Goal: Task Accomplishment & Management: Manage account settings

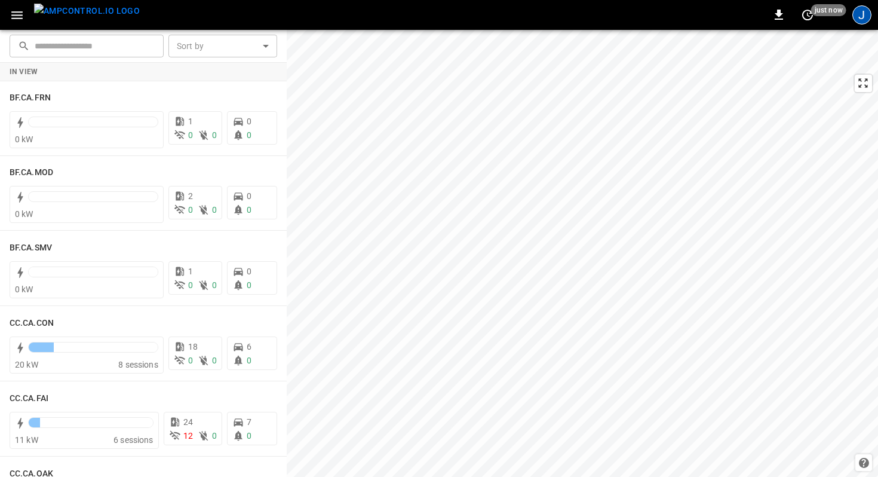
click at [863, 10] on div "J" at bounding box center [861, 14] width 19 height 19
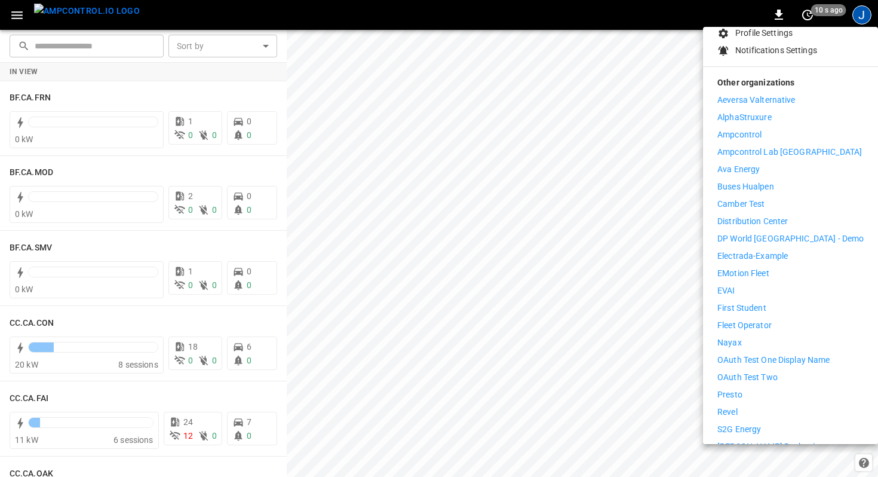
scroll to position [133, 0]
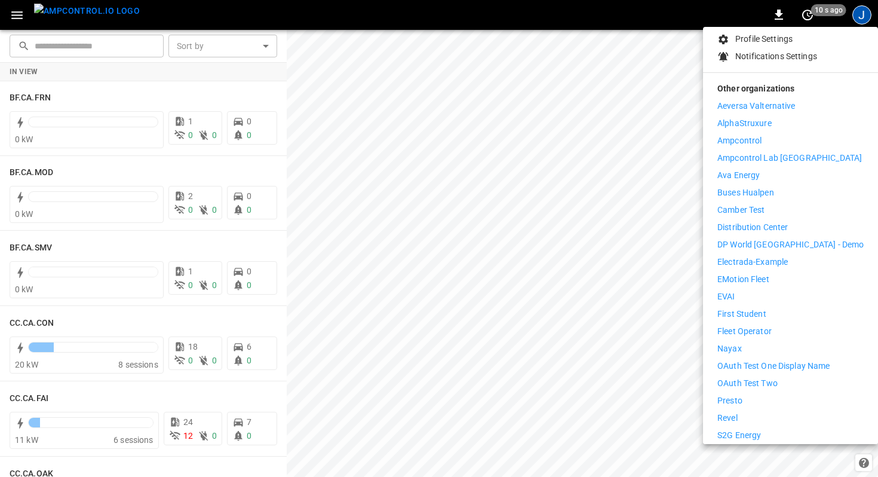
click at [753, 221] on p "Distribution Center" at bounding box center [752, 227] width 71 height 13
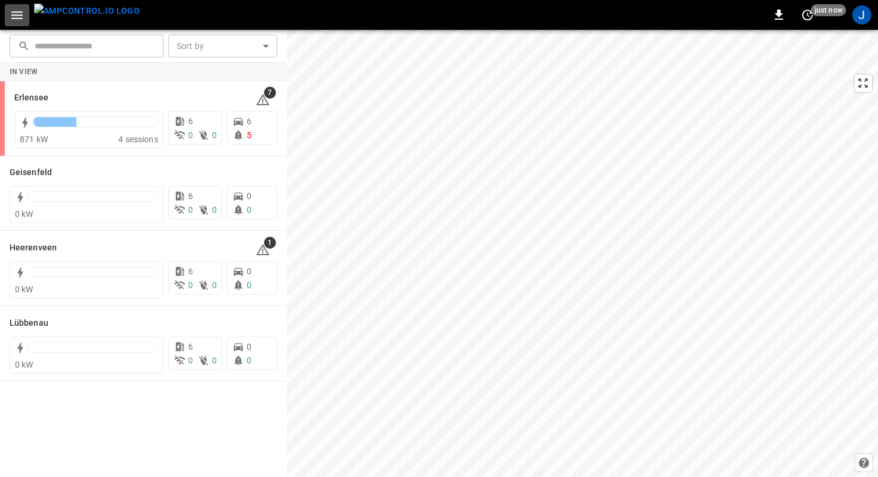
click at [19, 15] on icon "button" at bounding box center [16, 15] width 11 height 8
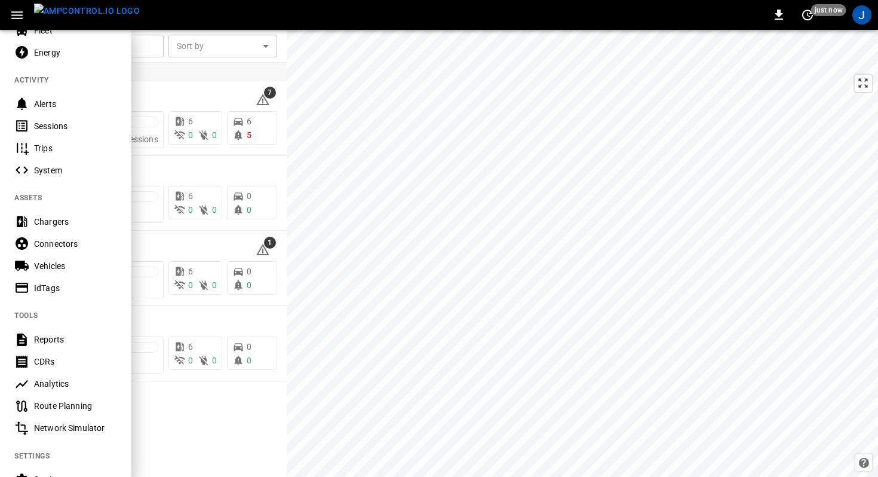
scroll to position [228, 0]
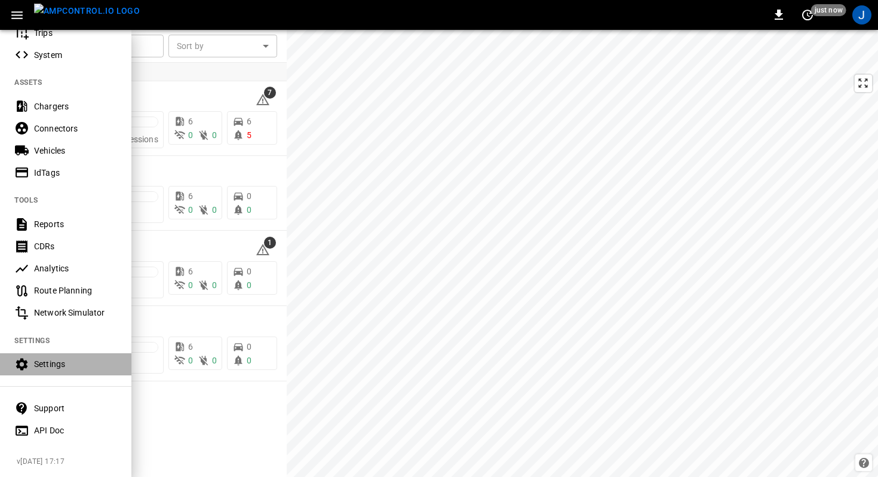
click at [44, 363] on div "Settings" at bounding box center [75, 364] width 83 height 12
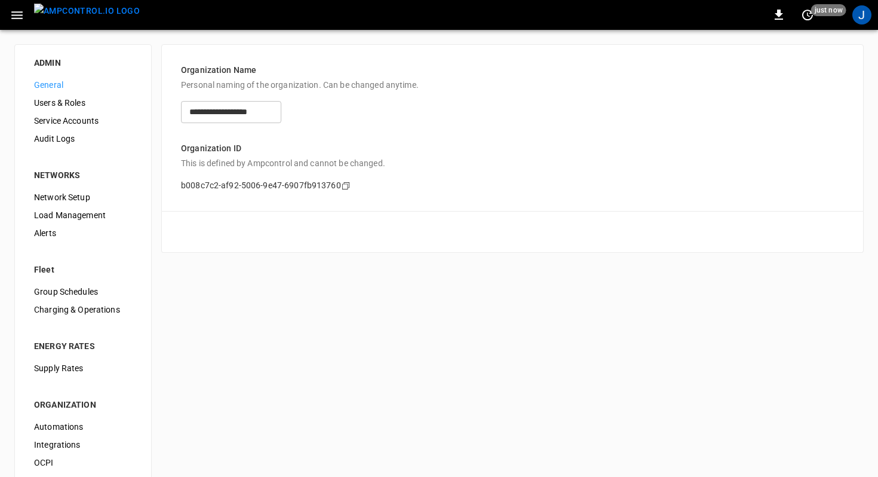
scroll to position [96, 0]
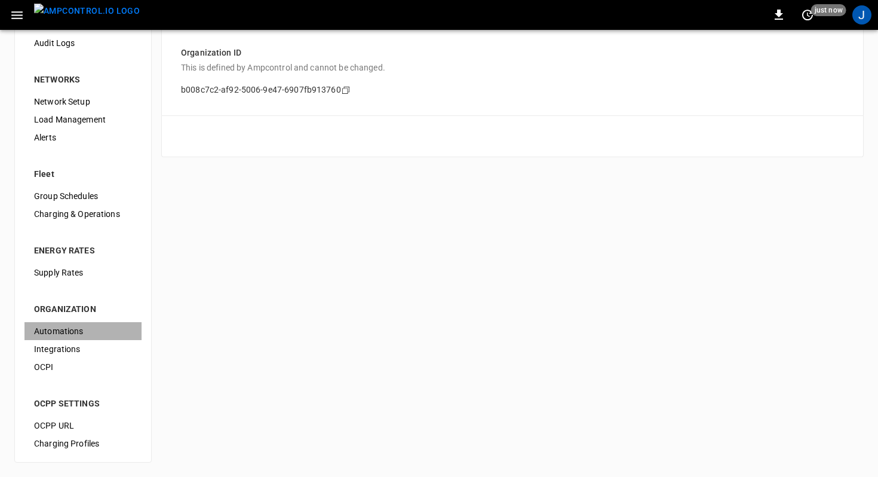
click at [75, 335] on span "Automations" at bounding box center [83, 331] width 98 height 13
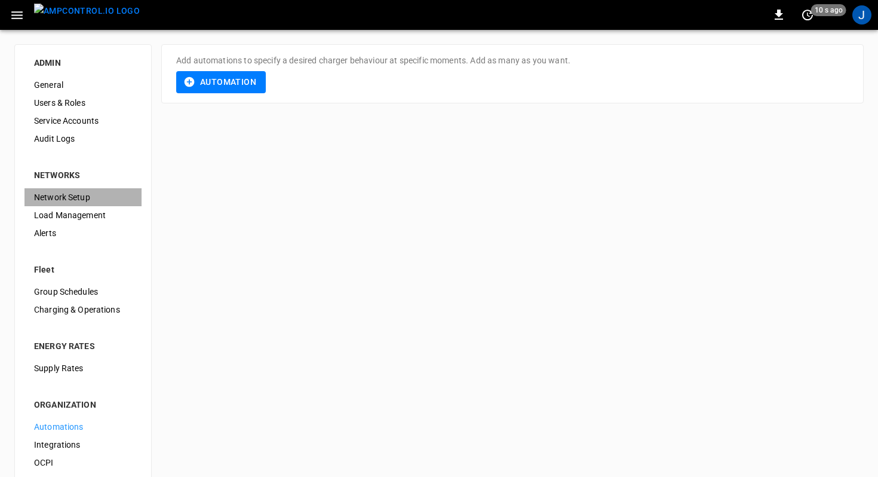
click at [55, 195] on span "Network Setup" at bounding box center [83, 197] width 98 height 13
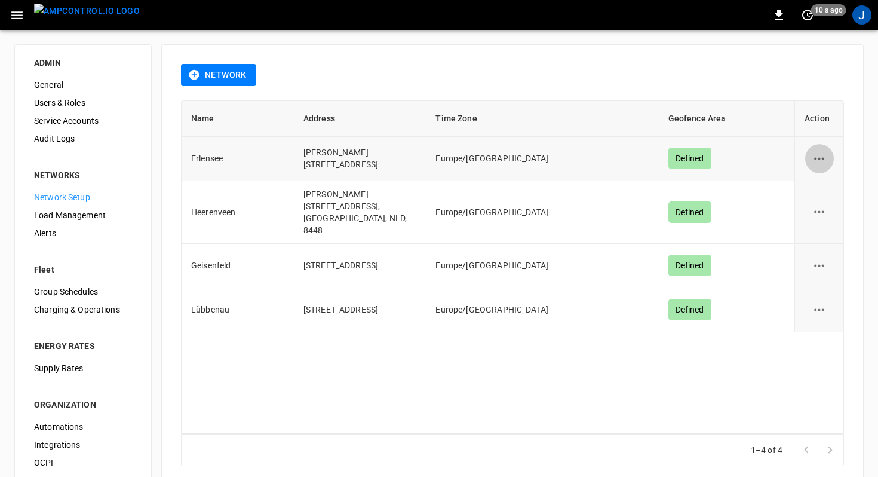
click at [818, 157] on icon "network options" at bounding box center [819, 158] width 15 height 15
click at [817, 191] on li "Edit" at bounding box center [826, 191] width 42 height 20
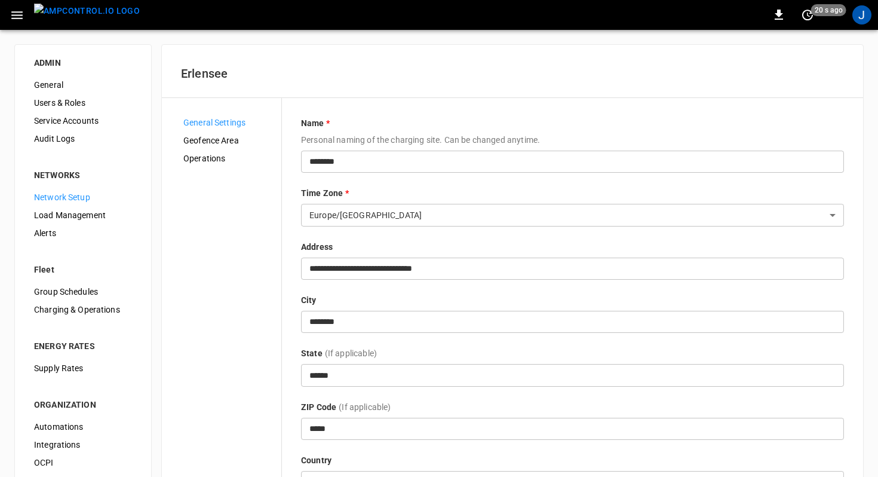
click at [237, 167] on div "General Settings Geofence Area Operations" at bounding box center [228, 303] width 108 height 379
click at [237, 160] on span "Operations" at bounding box center [227, 158] width 88 height 13
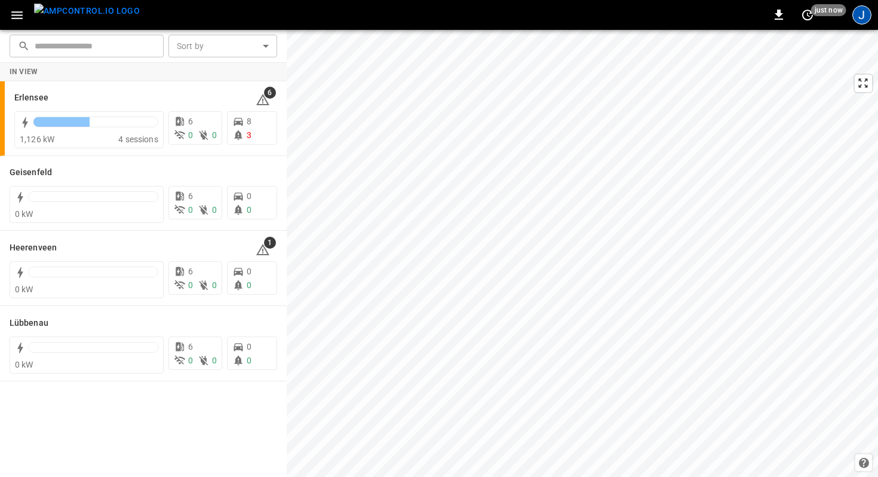
click at [864, 9] on div "J" at bounding box center [861, 14] width 19 height 19
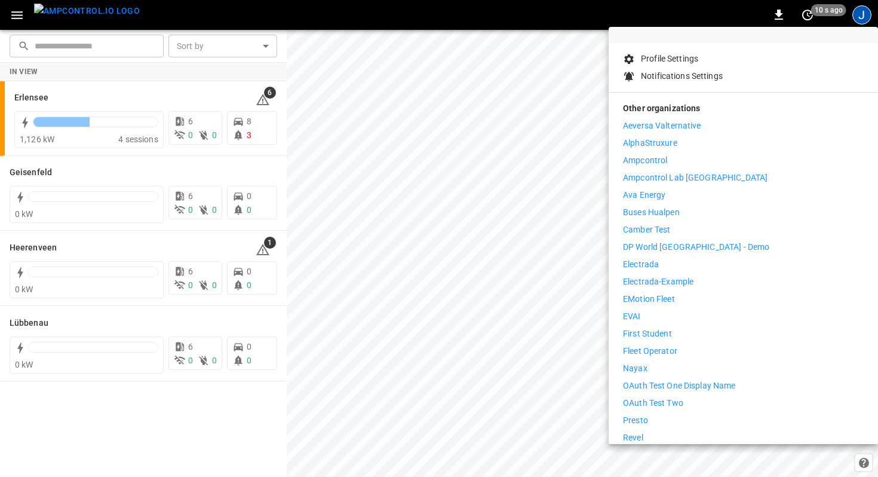
scroll to position [63, 0]
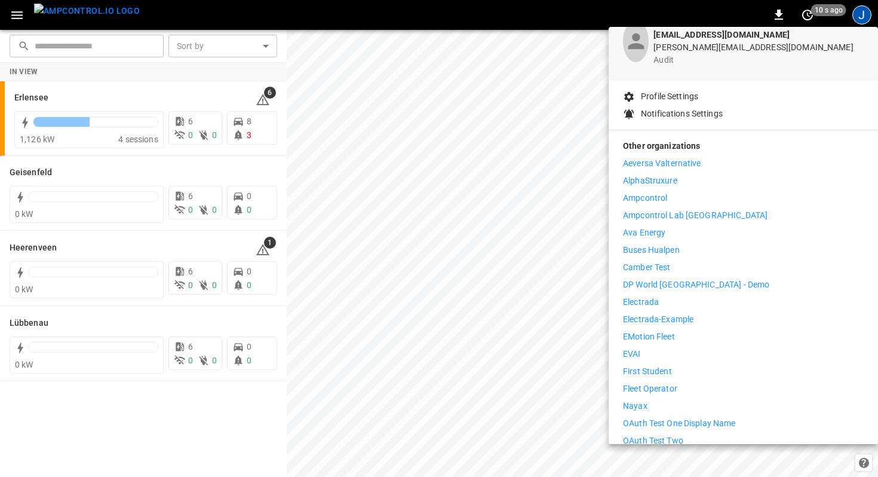
click at [660, 296] on li "Electrada" at bounding box center [743, 302] width 241 height 13
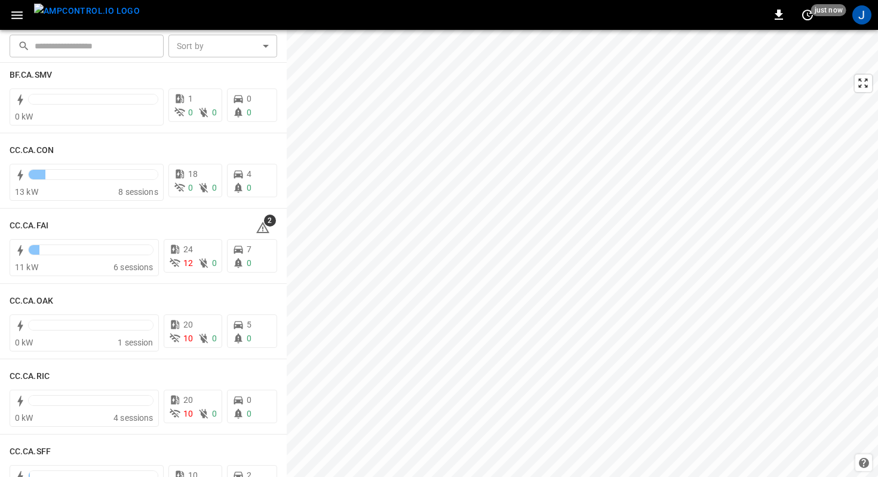
scroll to position [191, 0]
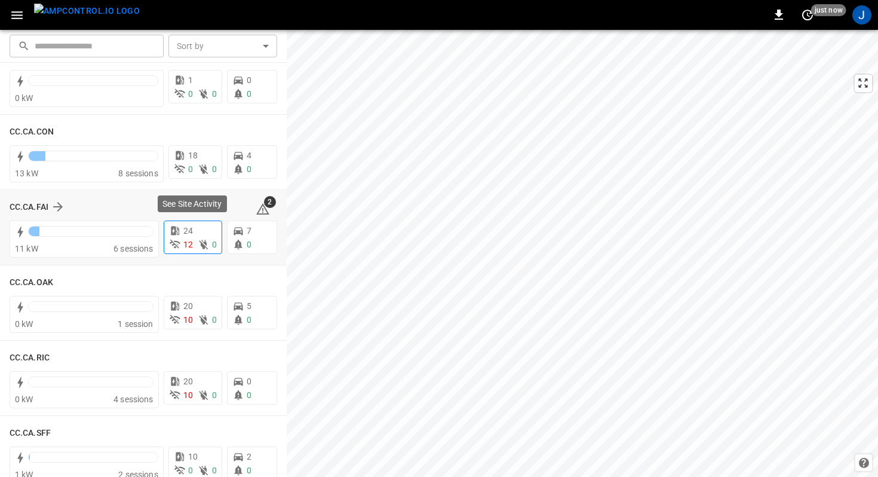
click at [190, 228] on span "24" at bounding box center [188, 231] width 10 height 10
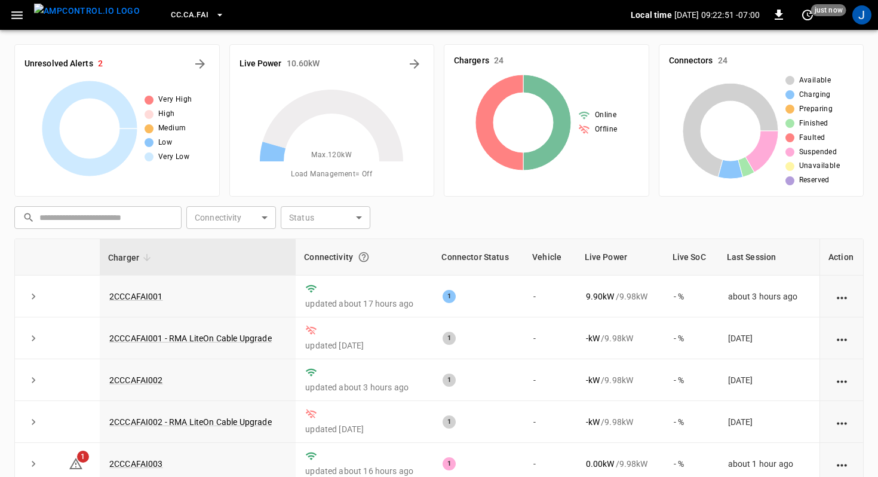
click at [186, 16] on span "CC.CA.FAI" at bounding box center [190, 15] width 38 height 14
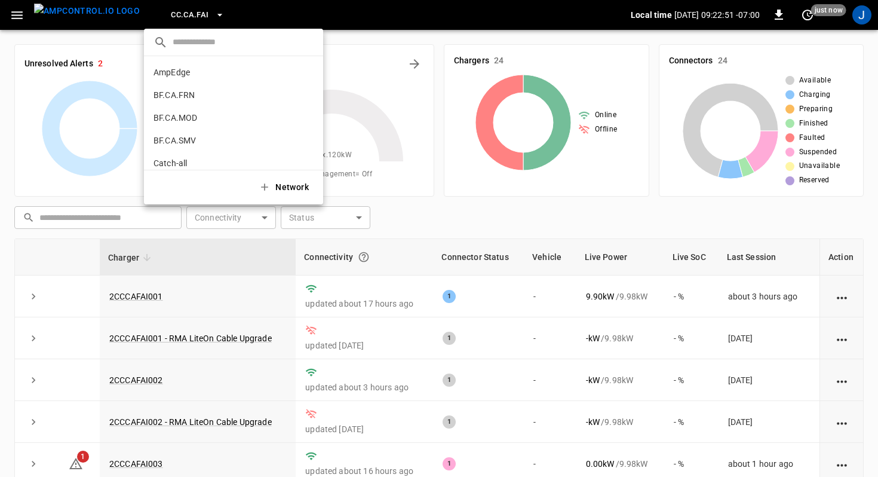
scroll to position [133, 0]
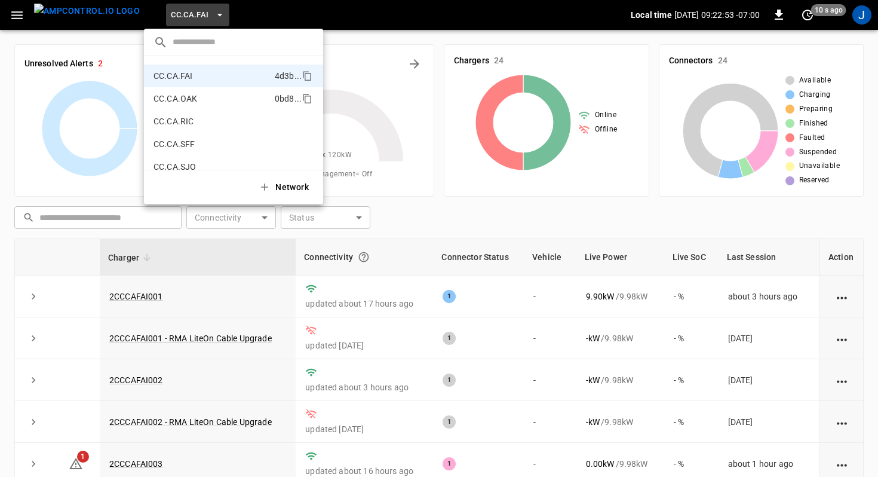
click at [203, 96] on p "CC.CA.OAK" at bounding box center [212, 99] width 116 height 12
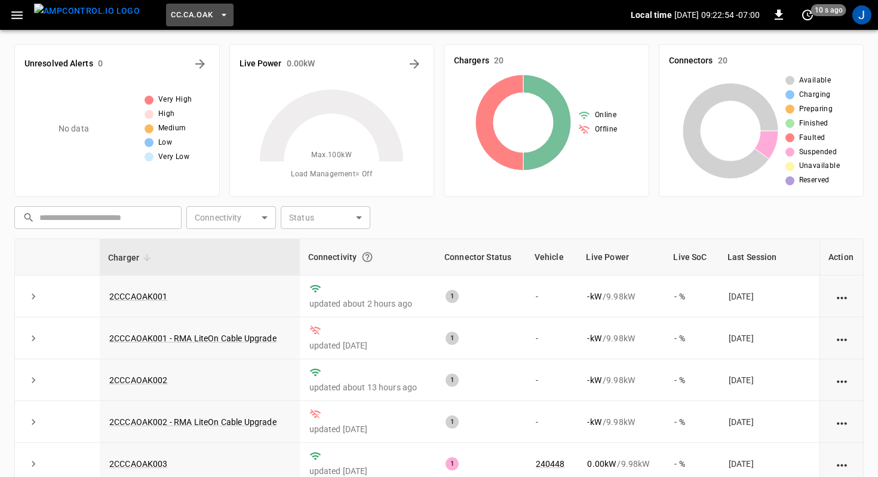
click at [195, 13] on button "CC.CA.OAK" at bounding box center [199, 15] width 67 height 23
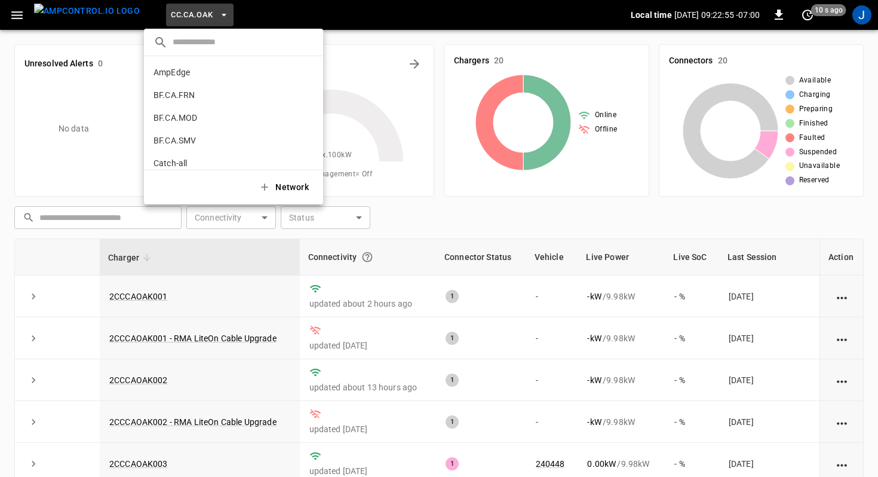
scroll to position [155, 0]
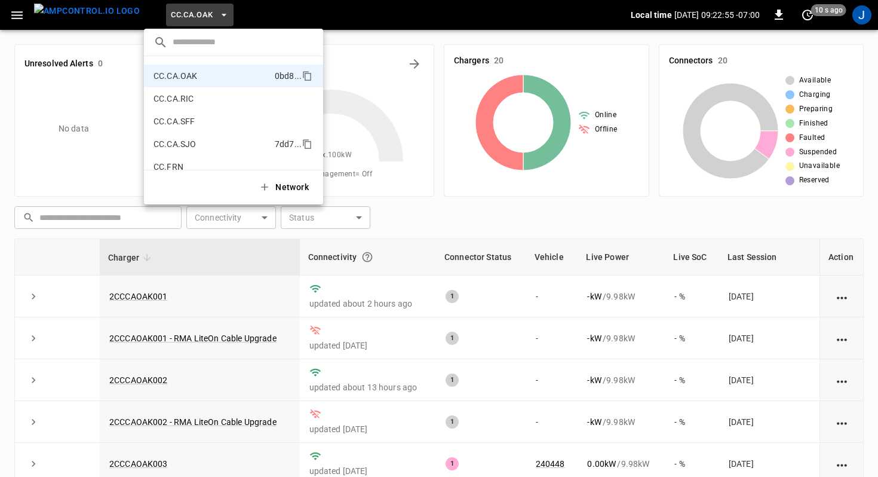
click at [201, 142] on p "CC.CA.SJO" at bounding box center [212, 144] width 116 height 12
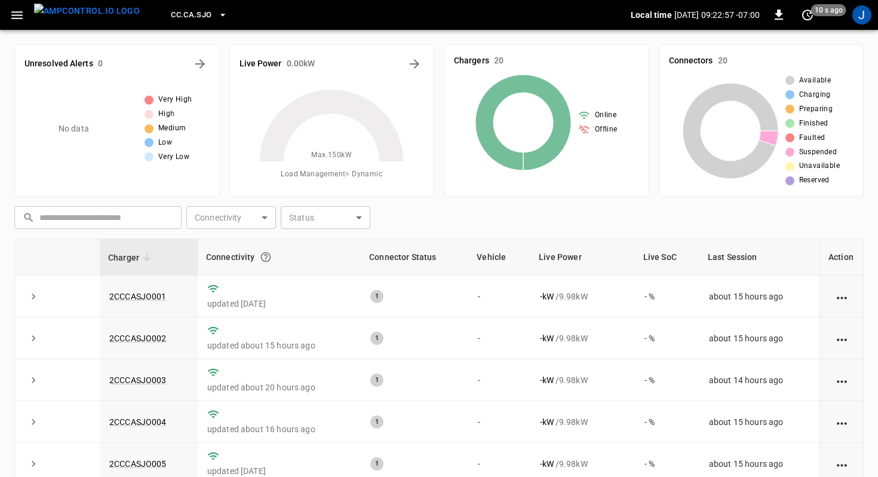
click at [15, 20] on icon "button" at bounding box center [17, 15] width 15 height 15
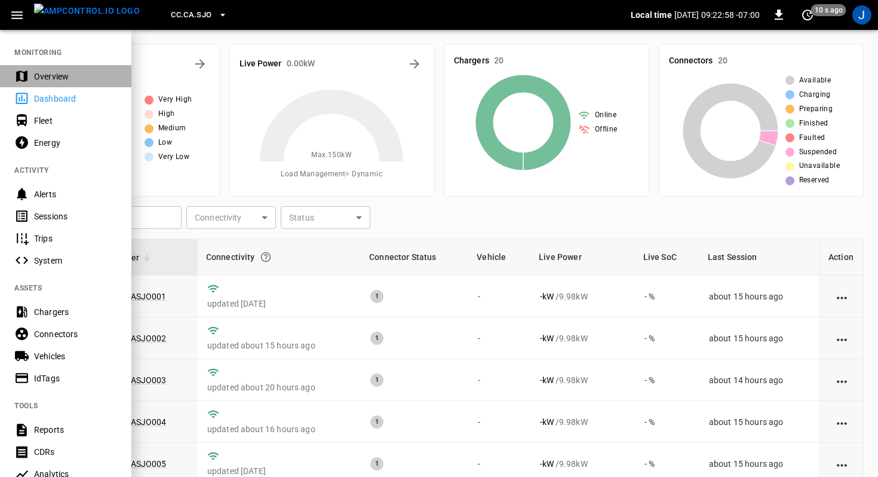
click at [36, 82] on div "Overview" at bounding box center [75, 76] width 83 height 12
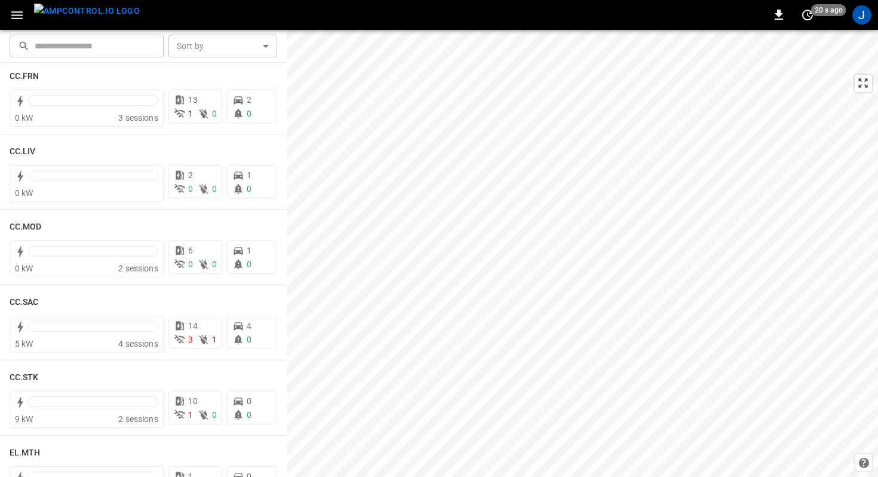
scroll to position [699, 0]
click at [192, 338] on span "3" at bounding box center [190, 339] width 5 height 10
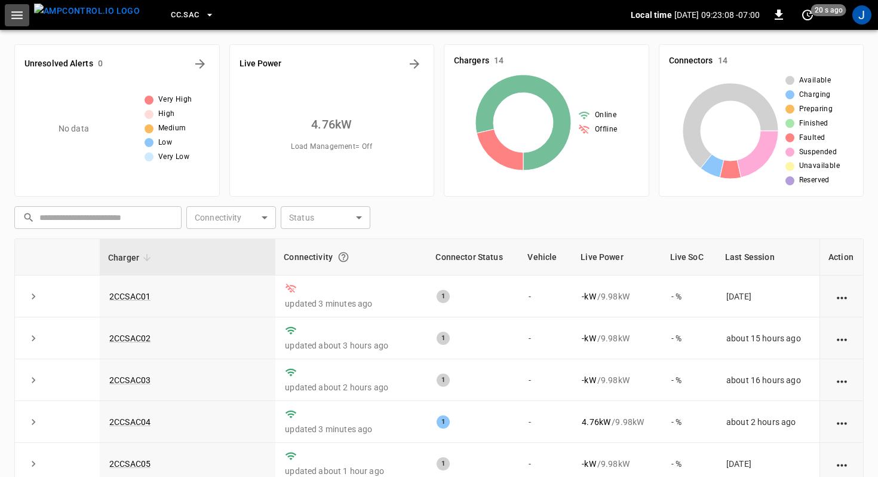
click at [19, 21] on icon "button" at bounding box center [17, 15] width 15 height 15
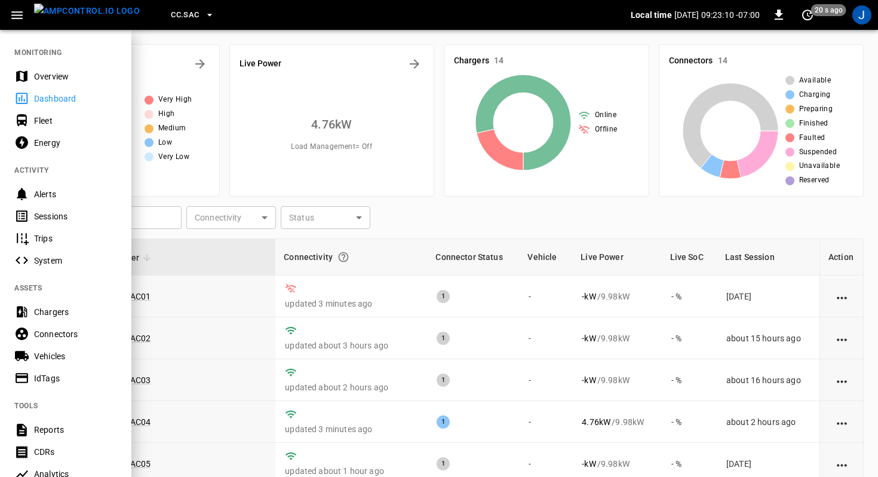
click at [45, 121] on div "Fleet" at bounding box center [75, 121] width 83 height 12
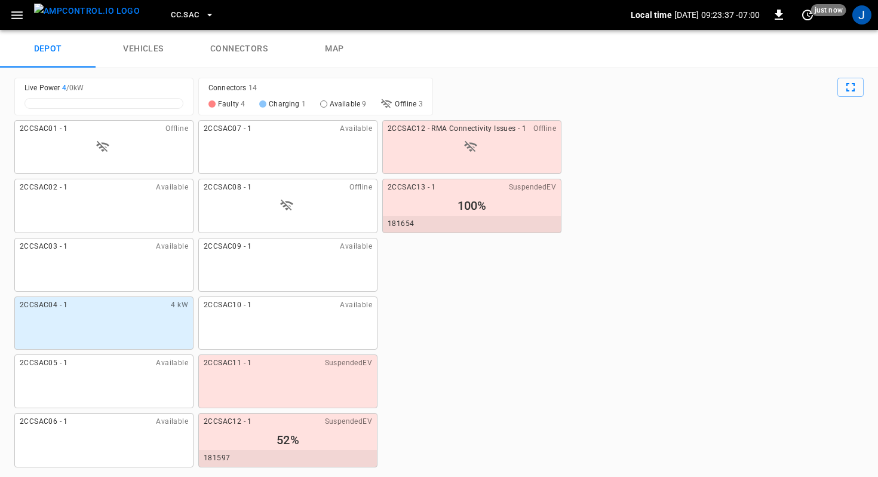
click at [232, 56] on link "connectors" at bounding box center [239, 49] width 96 height 38
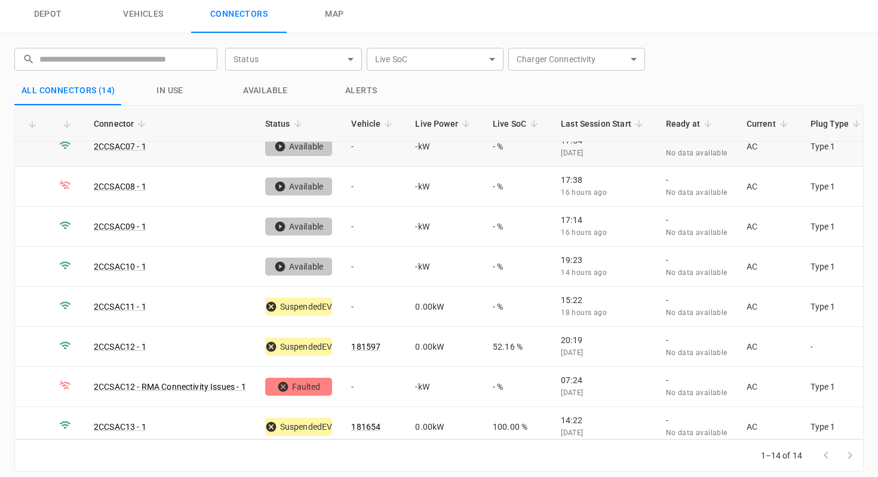
scroll to position [43, 0]
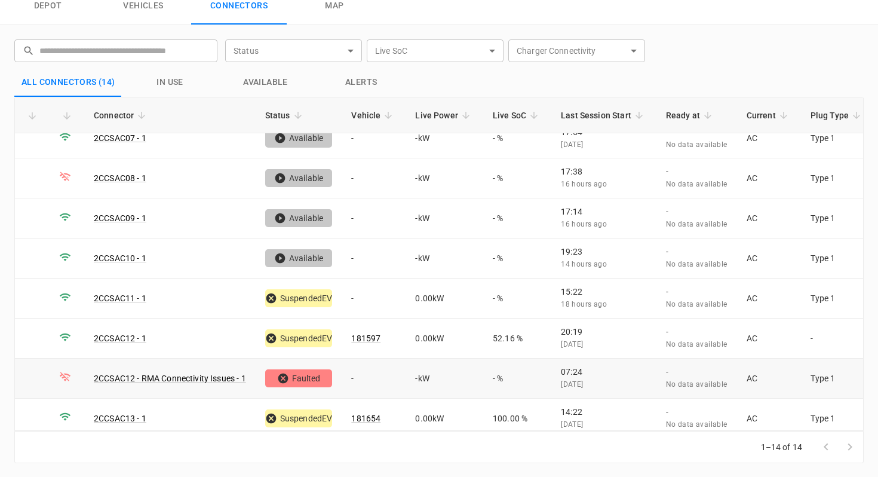
click at [376, 370] on td "-" at bounding box center [374, 378] width 64 height 40
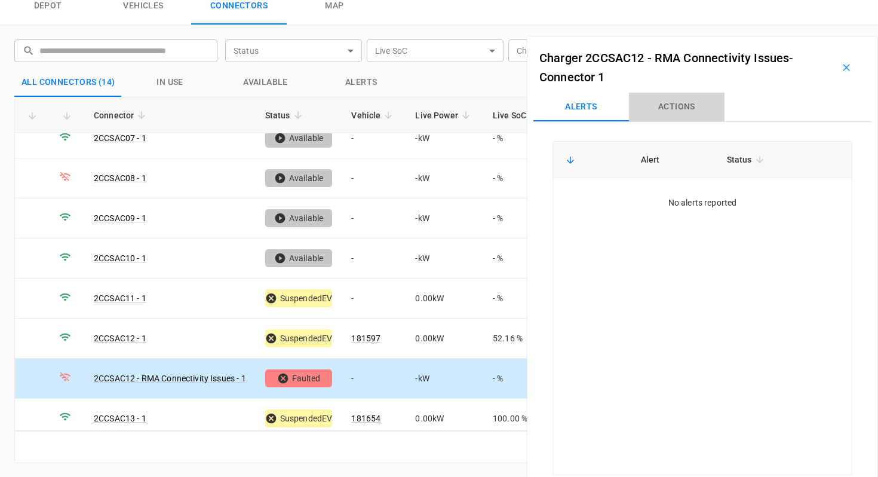
click at [666, 112] on button "Actions" at bounding box center [677, 107] width 96 height 29
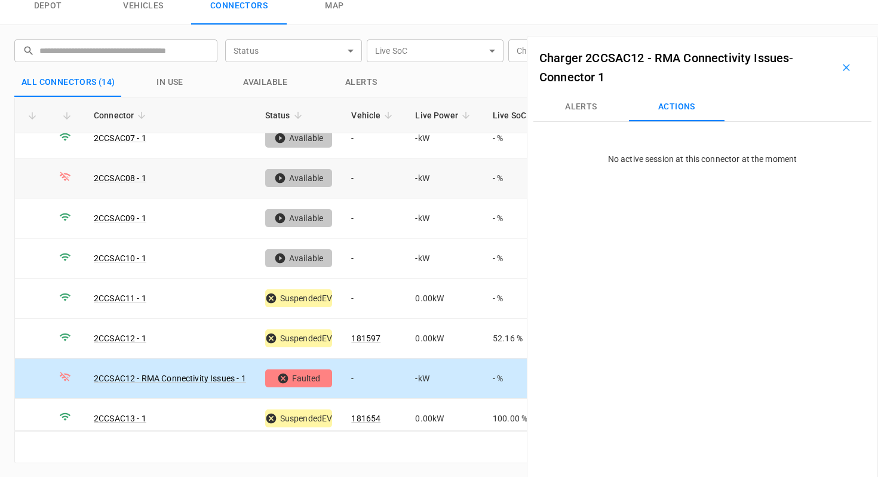
scroll to position [0, 0]
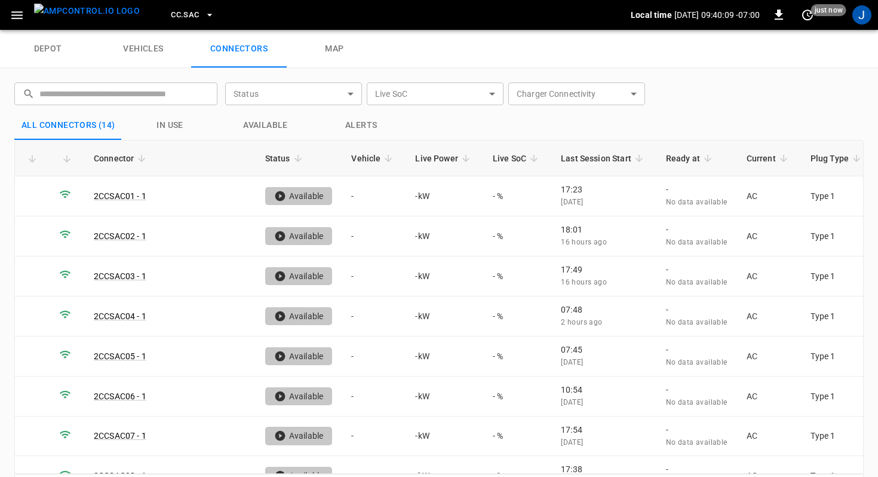
click at [50, 2] on button "menu" at bounding box center [86, 15] width 115 height 30
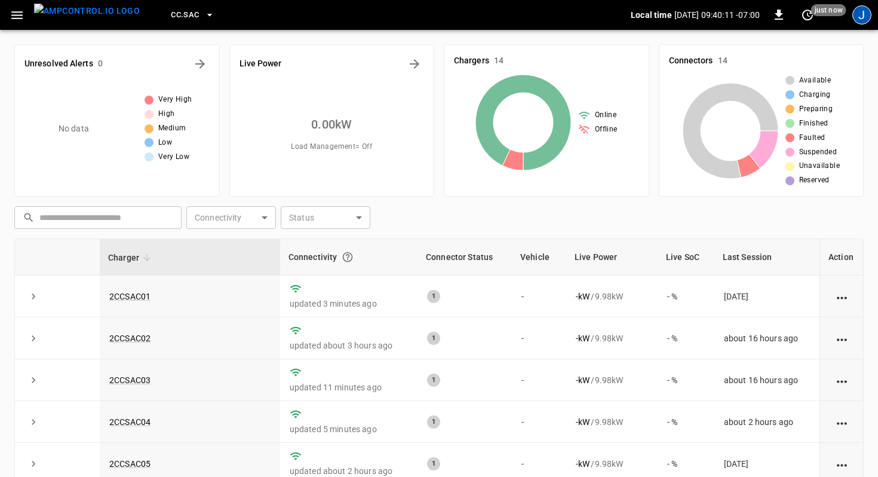
click at [858, 14] on div "J" at bounding box center [861, 14] width 19 height 19
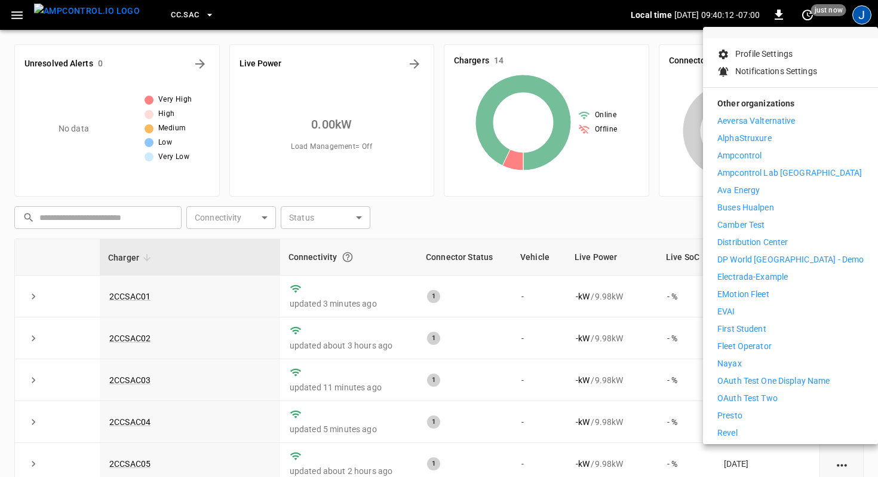
scroll to position [238, 0]
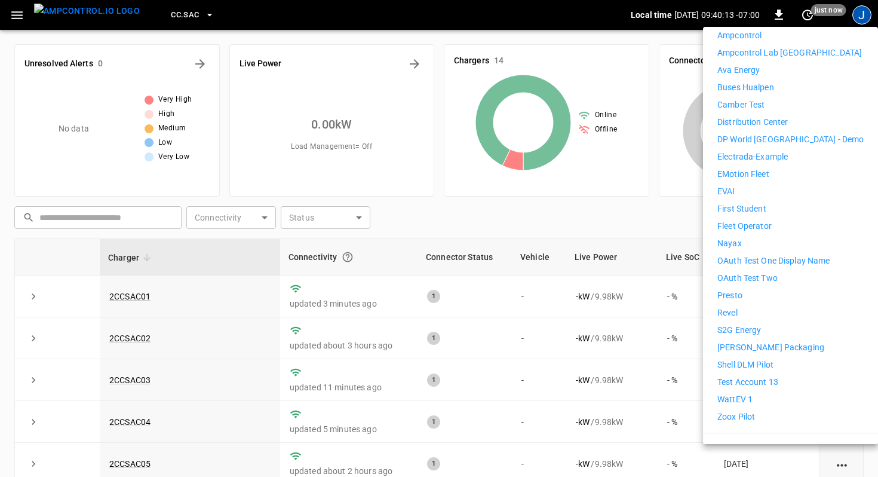
click at [735, 443] on p "Logout" at bounding box center [748, 449] width 27 height 13
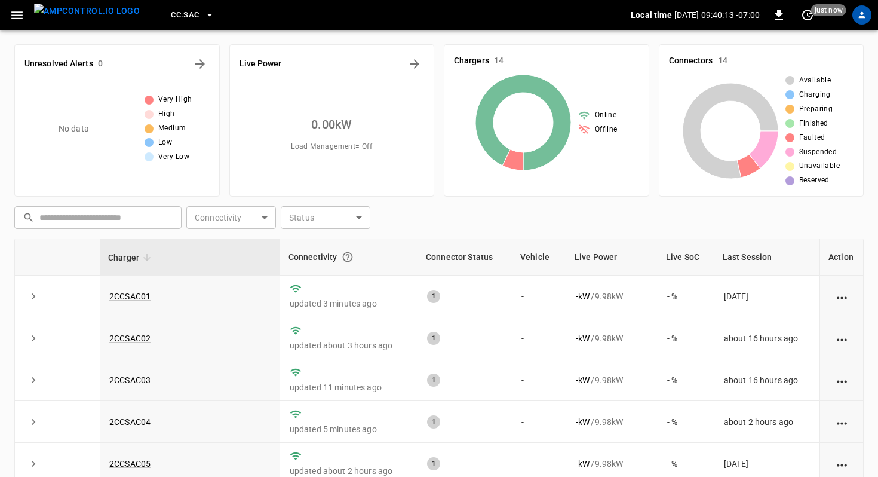
scroll to position [0, 0]
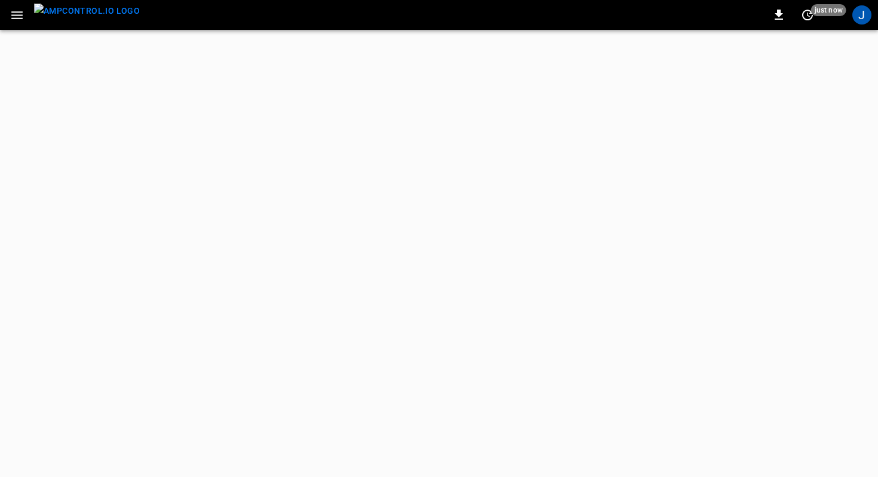
click at [12, 17] on icon "button" at bounding box center [17, 15] width 15 height 15
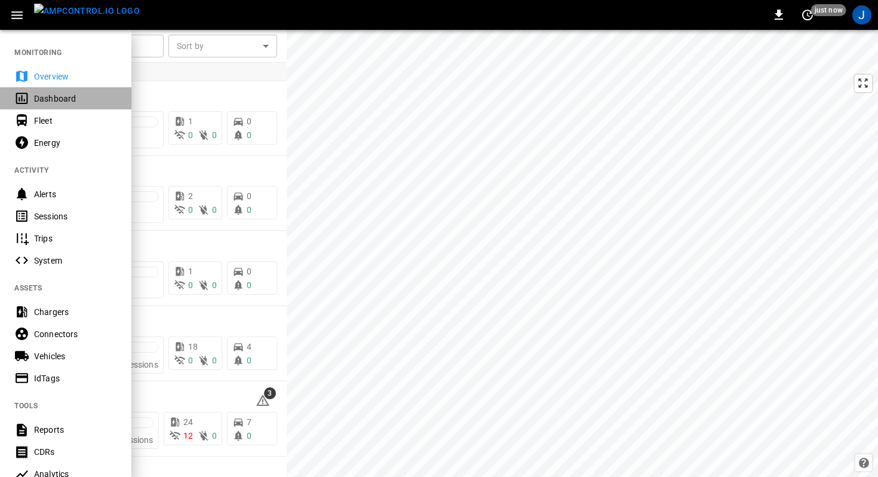
click at [44, 100] on div "Dashboard" at bounding box center [75, 99] width 83 height 12
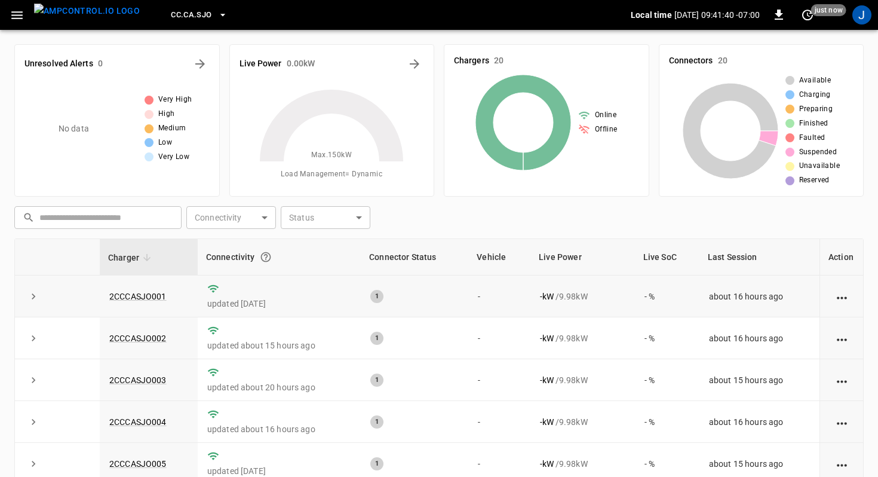
click at [842, 295] on icon "action cell options" at bounding box center [842, 297] width 15 height 15
